Goal: Information Seeking & Learning: Check status

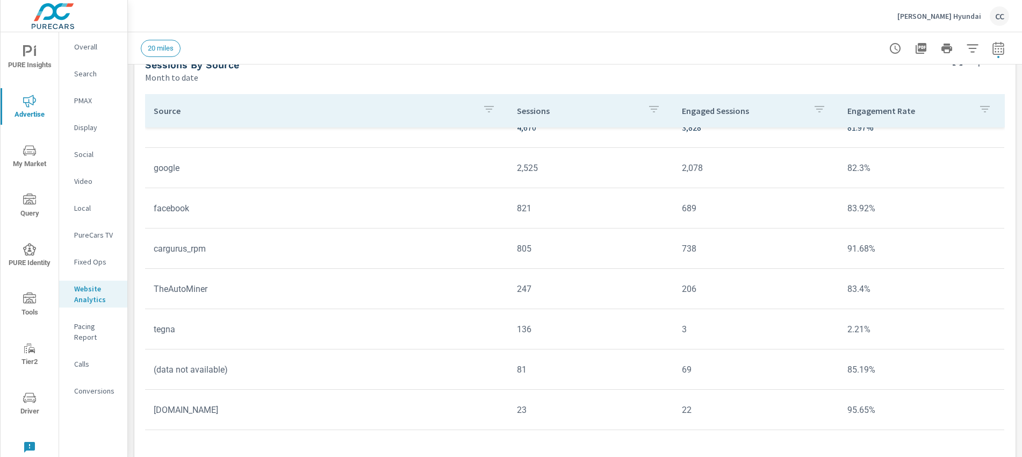
scroll to position [929, 0]
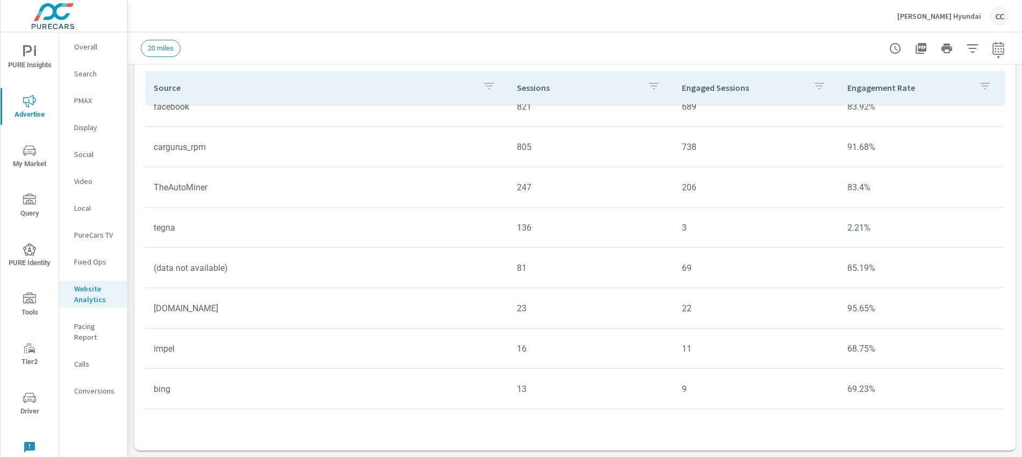
scroll to position [2, 0]
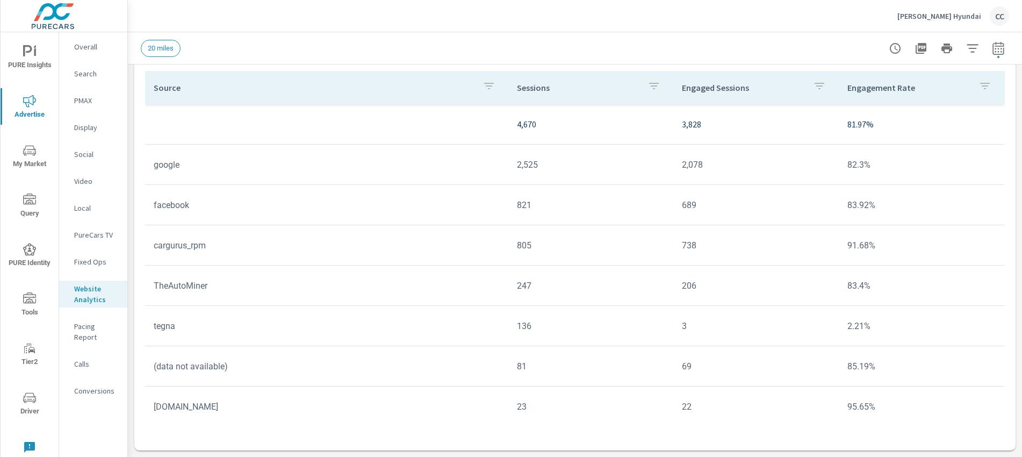
click at [647, 85] on icon "button" at bounding box center [653, 86] width 13 height 13
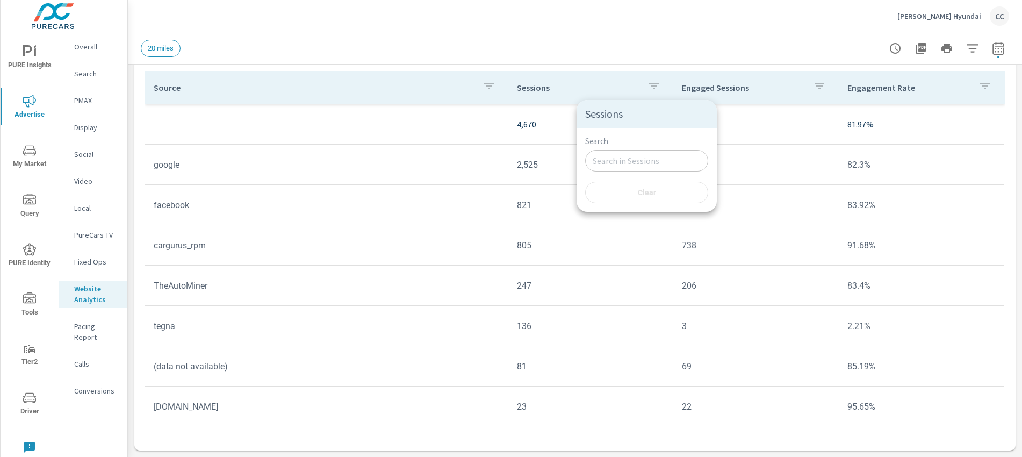
click at [603, 164] on input "Search" at bounding box center [646, 160] width 123 height 21
click at [615, 118] on p "Sessions" at bounding box center [646, 114] width 123 height 11
click at [520, 94] on div at bounding box center [511, 228] width 1022 height 457
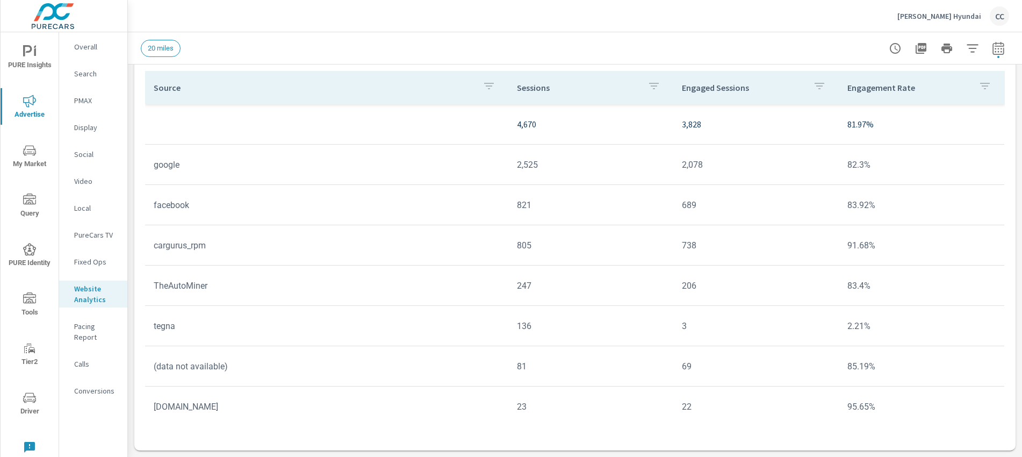
click at [483, 87] on icon "button" at bounding box center [488, 86] width 13 height 13
click at [461, 87] on div at bounding box center [511, 228] width 1022 height 457
click at [813, 86] on icon "button" at bounding box center [819, 86] width 13 height 13
click at [756, 90] on div at bounding box center [511, 228] width 1022 height 457
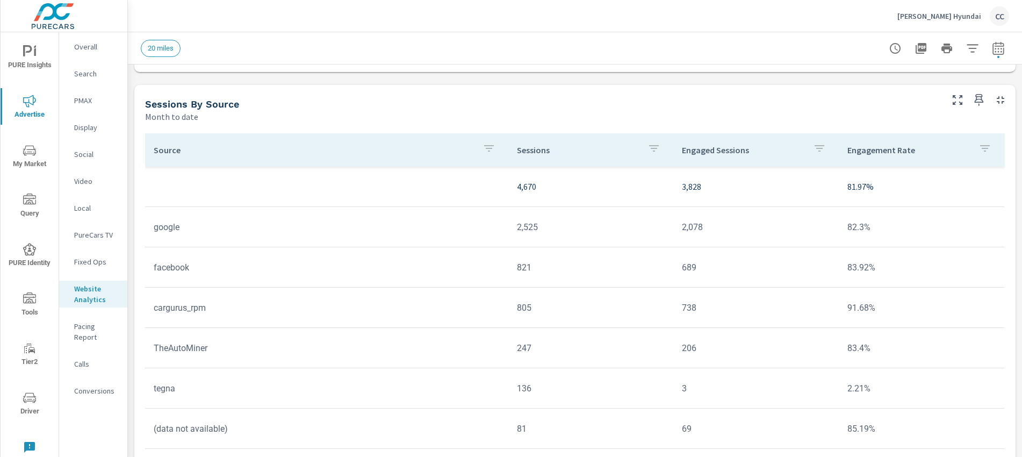
scroll to position [828, 0]
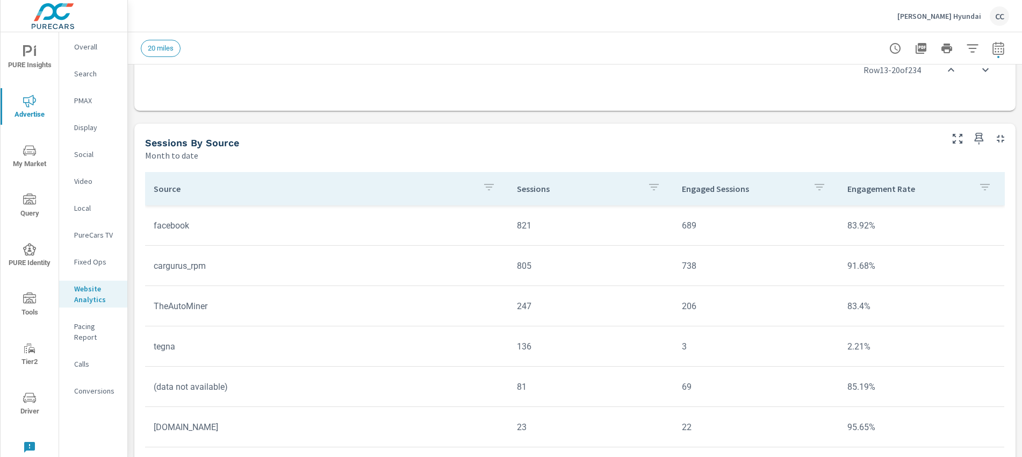
scroll to position [164, 0]
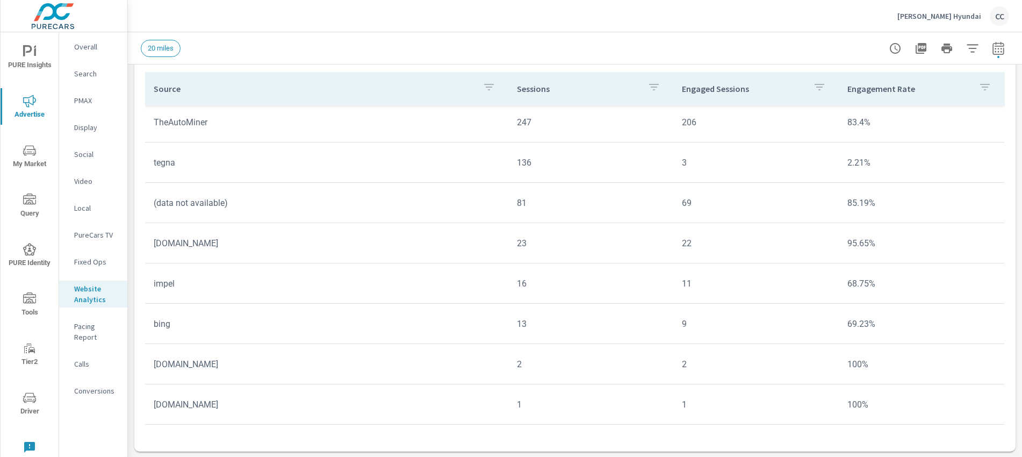
scroll to position [929, 0]
